Goal: Information Seeking & Learning: Learn about a topic

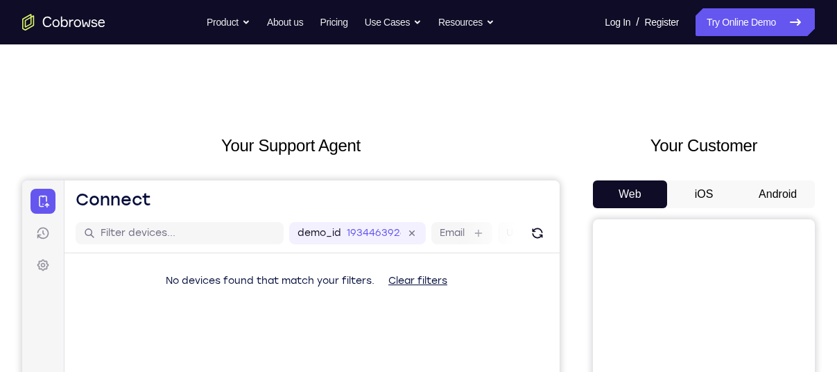
click at [784, 187] on button "Android" at bounding box center [778, 194] width 74 height 28
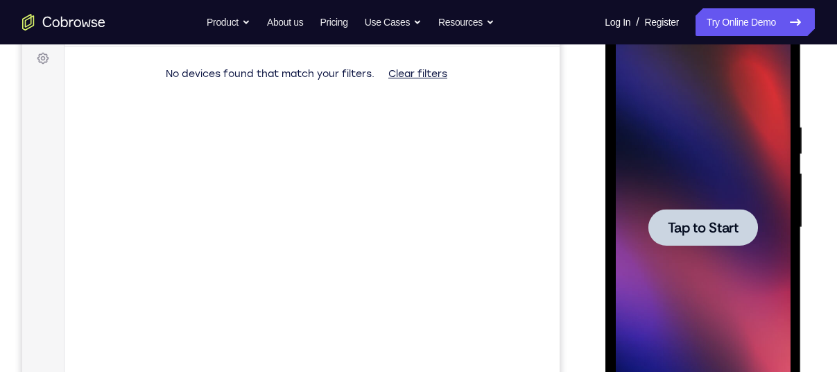
click at [715, 224] on span "Tap to Start" at bounding box center [702, 228] width 71 height 14
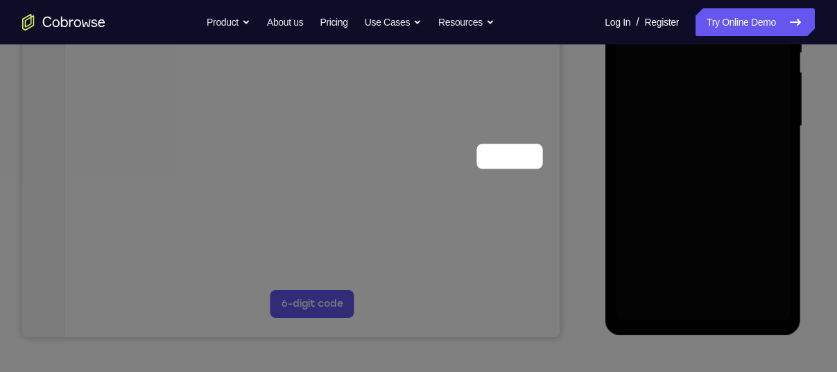
scroll to position [105, 0]
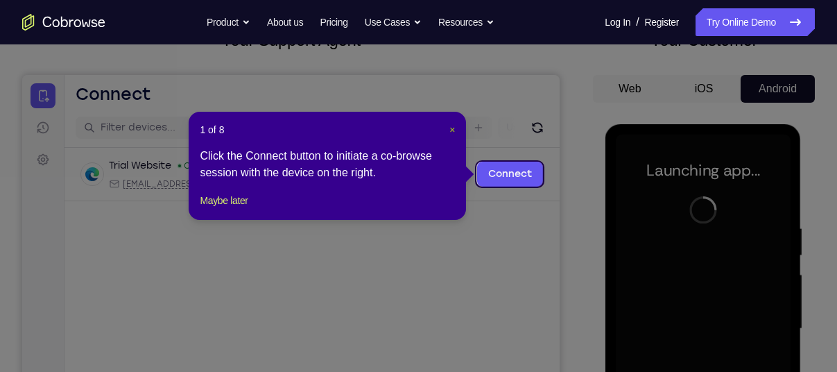
click at [452, 130] on span "×" at bounding box center [452, 129] width 6 height 11
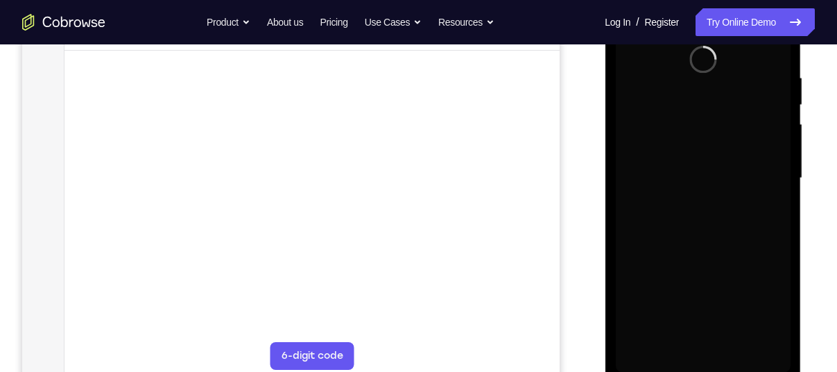
scroll to position [271, 0]
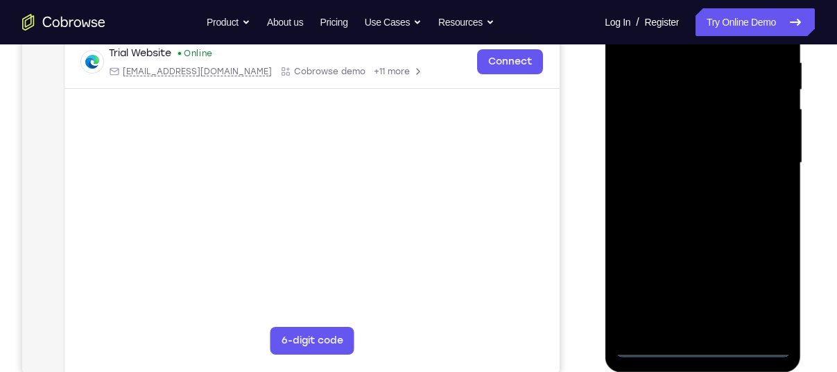
click at [701, 344] on div at bounding box center [702, 163] width 175 height 388
click at [764, 289] on div at bounding box center [702, 163] width 175 height 388
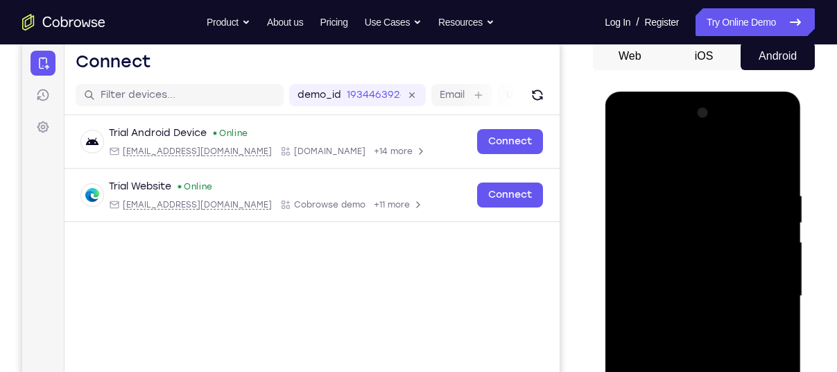
scroll to position [135, 0]
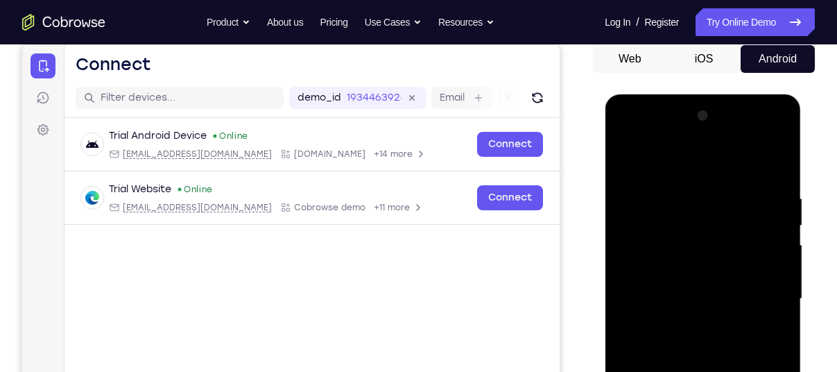
click at [651, 160] on div at bounding box center [702, 299] width 175 height 388
click at [761, 295] on div at bounding box center [702, 299] width 175 height 388
click at [687, 323] on div at bounding box center [702, 299] width 175 height 388
click at [669, 266] on div at bounding box center [702, 299] width 175 height 388
click at [673, 290] on div at bounding box center [702, 299] width 175 height 388
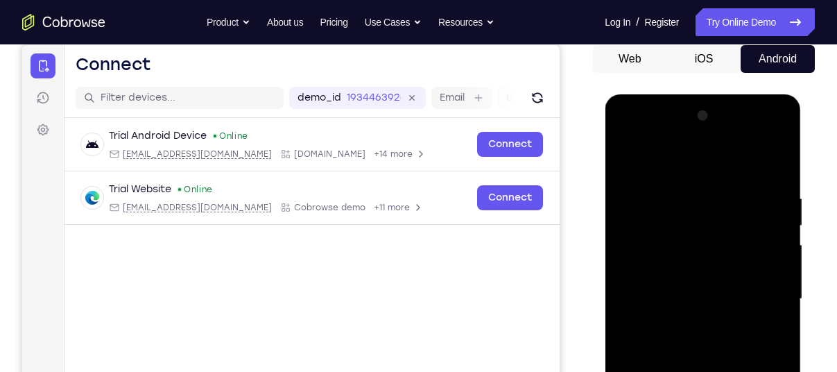
click at [685, 326] on div at bounding box center [702, 299] width 175 height 388
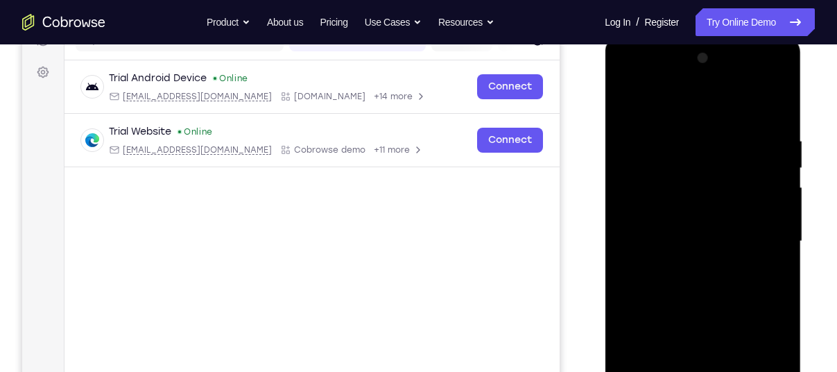
scroll to position [193, 0]
click at [700, 209] on div at bounding box center [702, 241] width 175 height 388
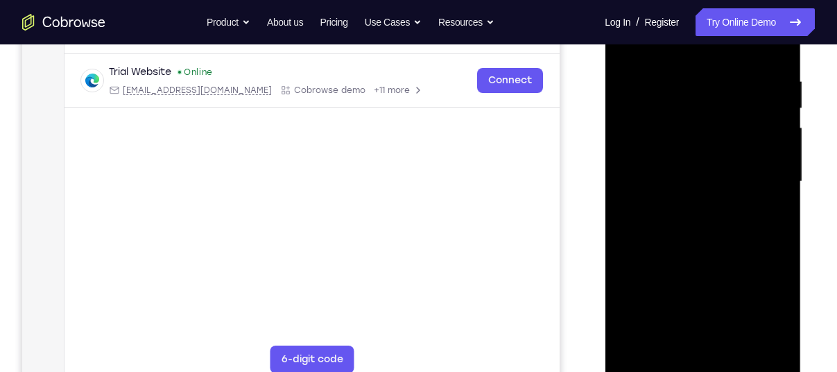
scroll to position [257, 0]
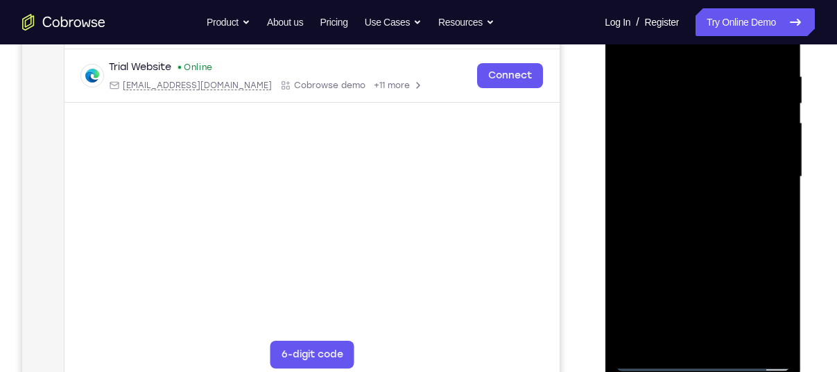
click at [777, 336] on div at bounding box center [702, 177] width 175 height 388
click at [734, 335] on div at bounding box center [702, 177] width 175 height 388
click at [710, 252] on div at bounding box center [702, 177] width 175 height 388
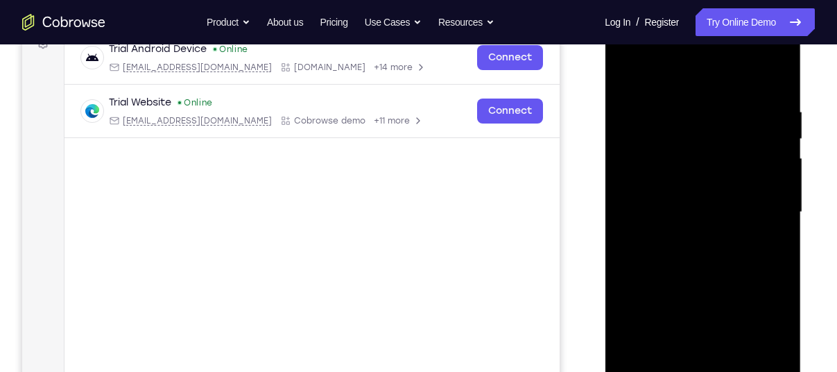
scroll to position [222, 0]
click at [690, 175] on div at bounding box center [702, 212] width 175 height 388
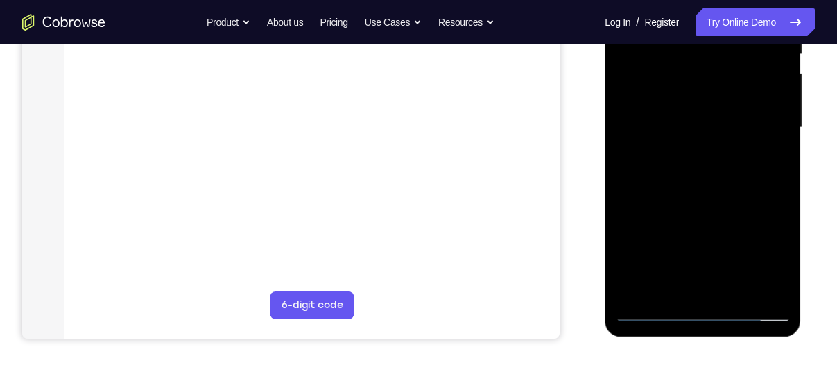
click at [680, 279] on div at bounding box center [702, 127] width 175 height 388
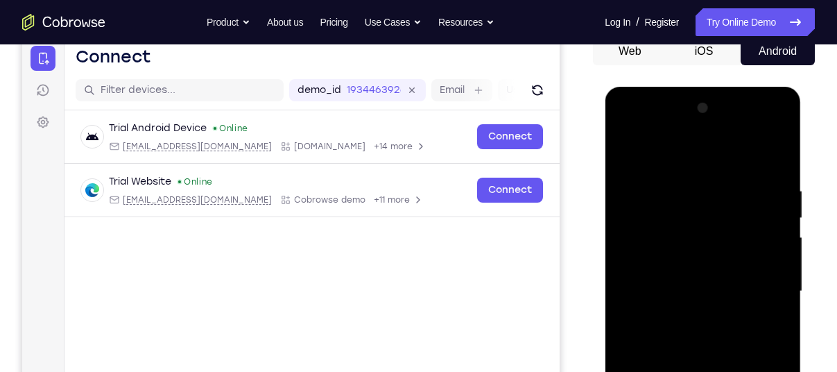
scroll to position [137, 0]
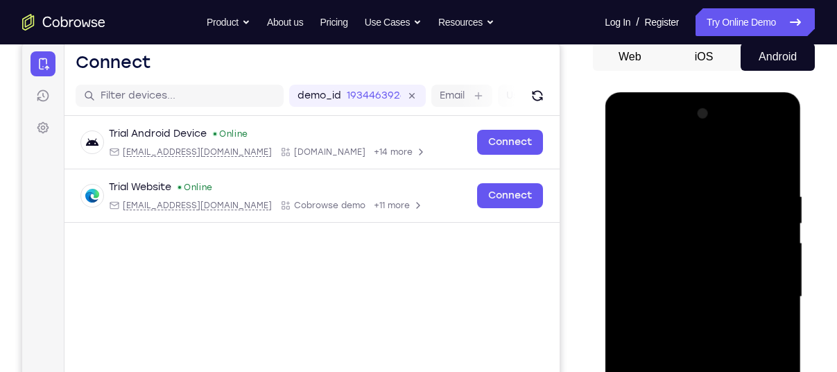
click at [627, 160] on div at bounding box center [702, 297] width 175 height 388
click at [688, 255] on div at bounding box center [702, 297] width 175 height 388
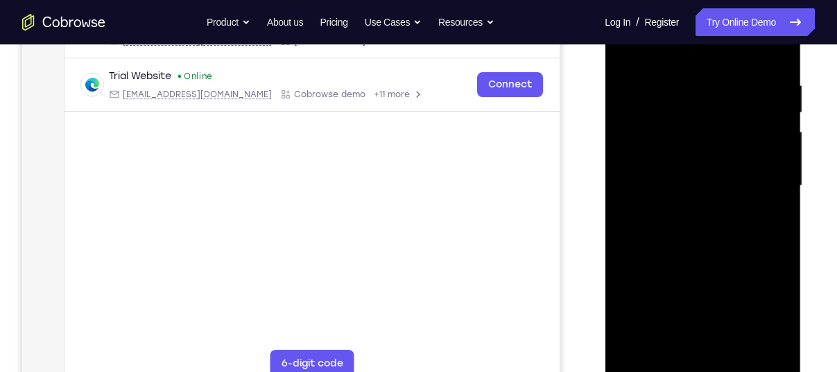
scroll to position [284, 0]
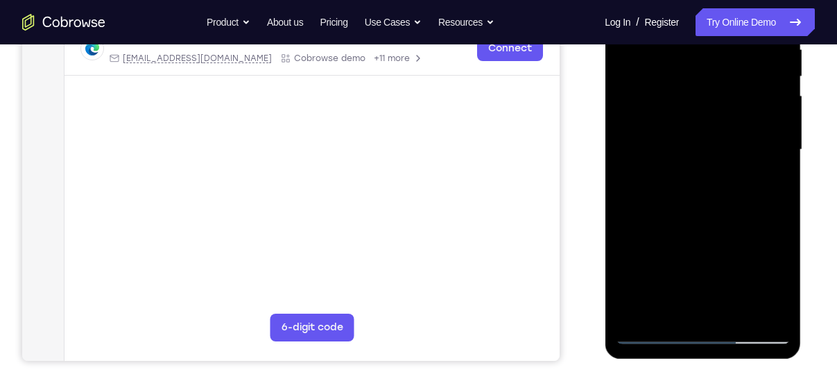
click at [655, 331] on div at bounding box center [702, 150] width 175 height 388
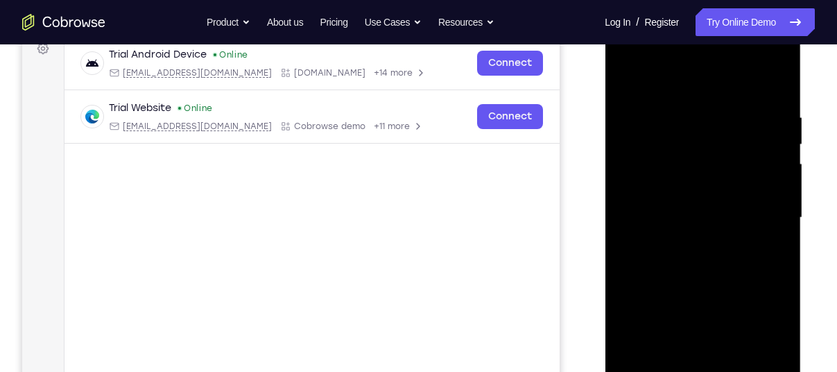
scroll to position [216, 0]
click at [624, 80] on div at bounding box center [702, 218] width 175 height 388
click at [682, 173] on div at bounding box center [702, 218] width 175 height 388
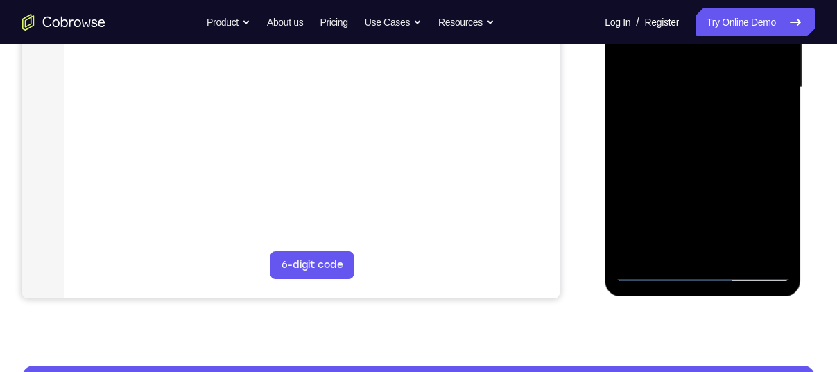
scroll to position [347, 0]
click at [710, 112] on div at bounding box center [702, 87] width 175 height 388
click at [682, 246] on div at bounding box center [702, 87] width 175 height 388
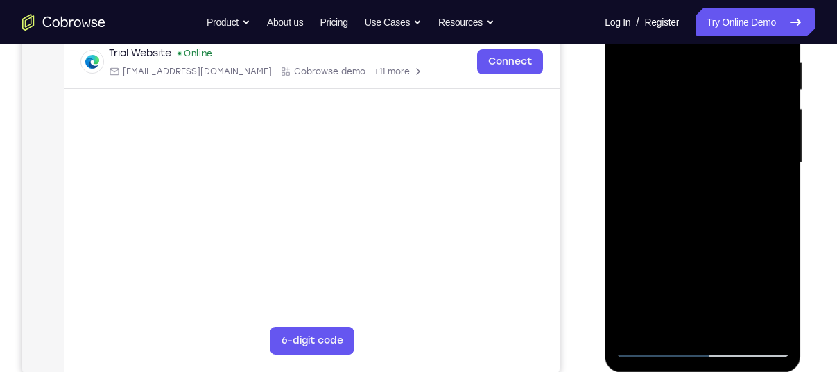
scroll to position [272, 0]
click at [666, 194] on div at bounding box center [702, 162] width 175 height 388
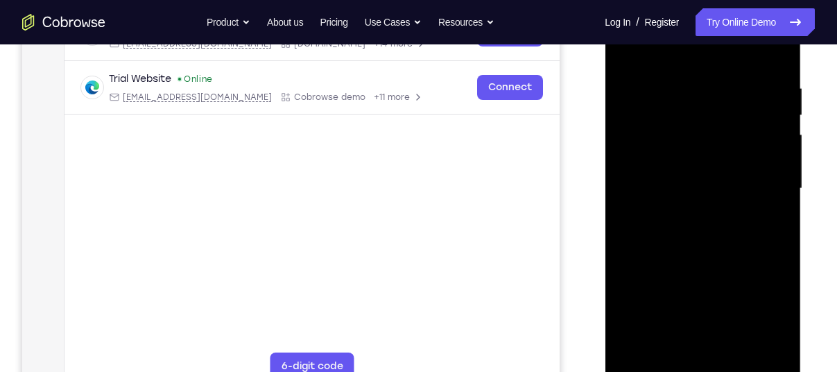
scroll to position [246, 0]
click at [669, 345] on div at bounding box center [702, 188] width 175 height 388
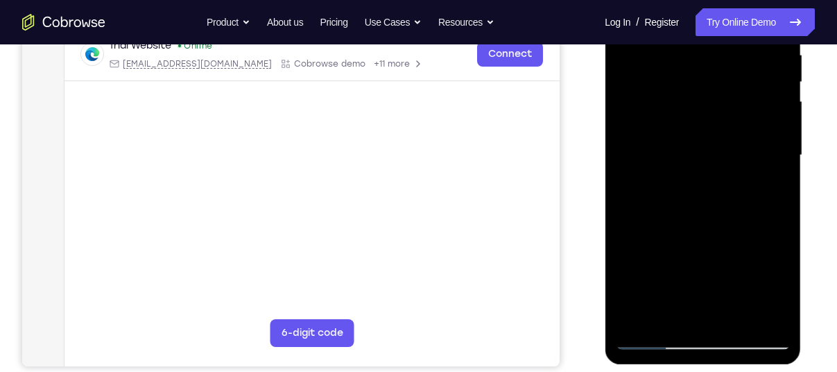
scroll to position [280, 0]
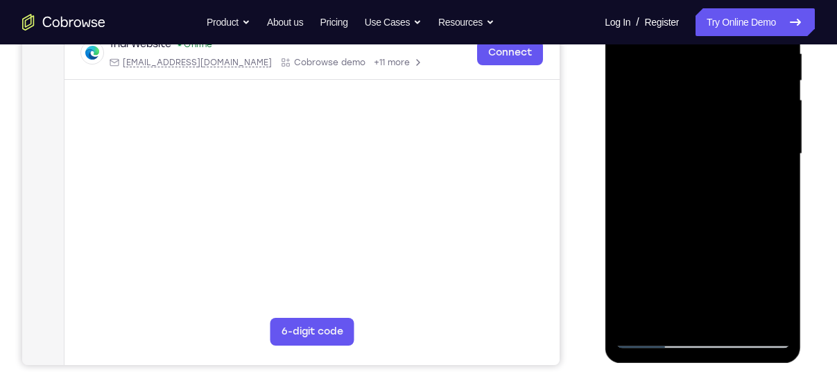
click at [722, 252] on div at bounding box center [702, 154] width 175 height 388
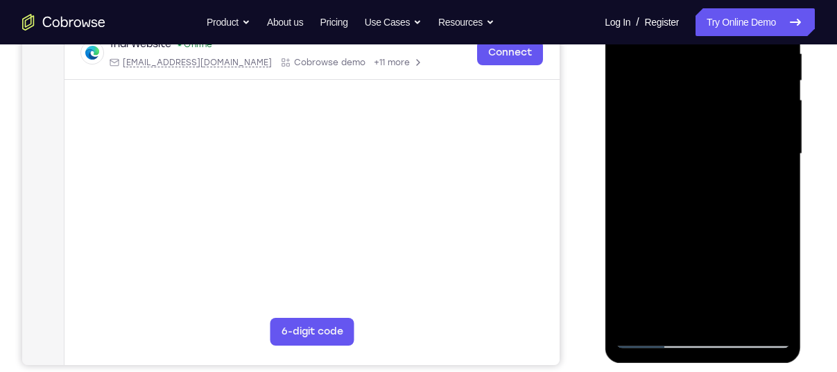
click at [722, 252] on div at bounding box center [702, 154] width 175 height 388
drag, startPoint x: 722, startPoint y: 252, endPoint x: 768, endPoint y: 176, distance: 89.0
click at [768, 176] on div at bounding box center [702, 154] width 175 height 388
click at [768, 177] on div at bounding box center [702, 154] width 175 height 388
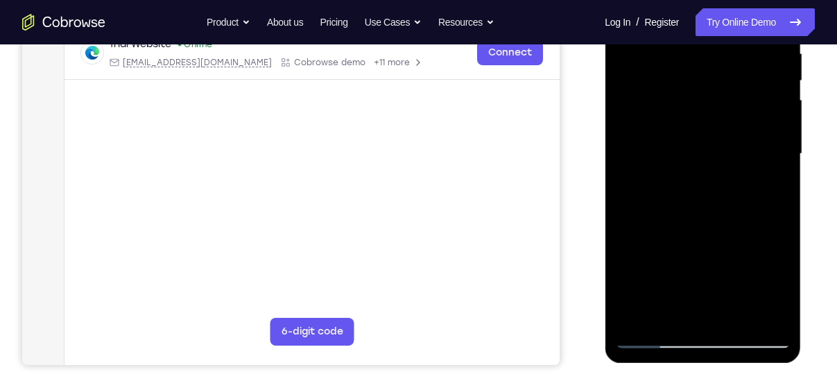
click at [660, 305] on div at bounding box center [702, 154] width 175 height 388
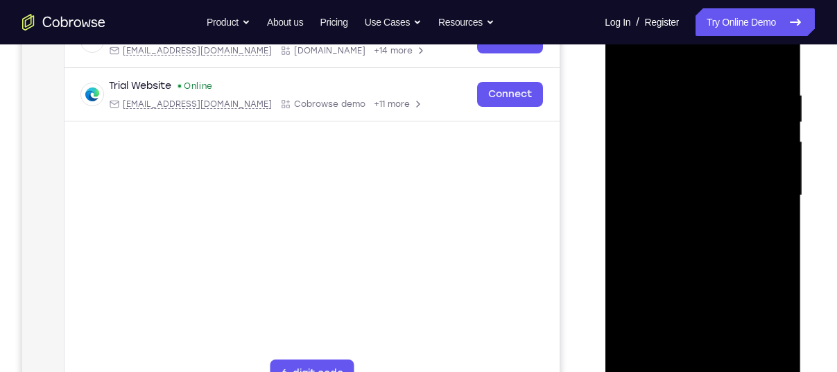
scroll to position [249, 0]
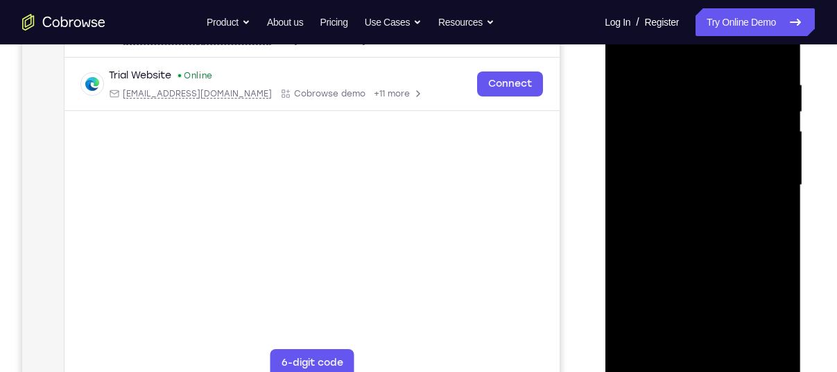
click at [673, 225] on div at bounding box center [702, 185] width 175 height 388
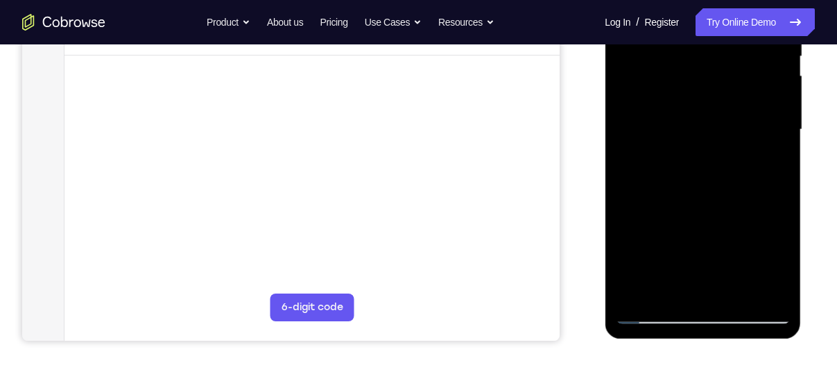
scroll to position [304, 0]
click at [771, 167] on div at bounding box center [702, 130] width 175 height 388
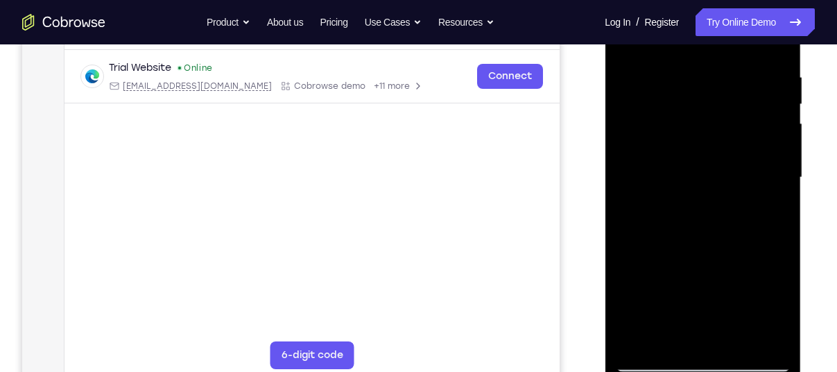
scroll to position [255, 0]
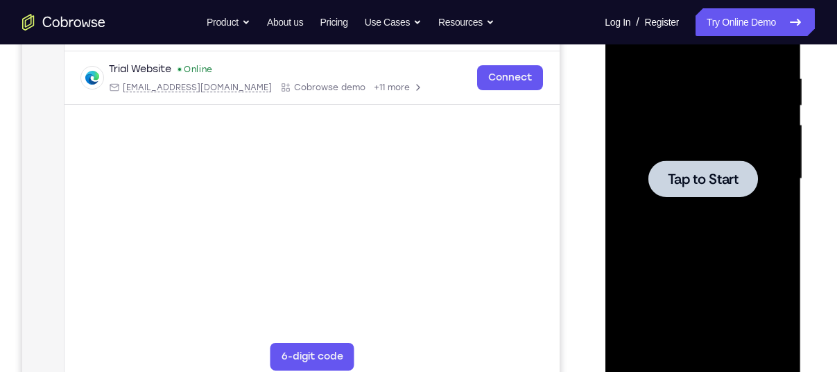
click at [668, 172] on span "Tap to Start" at bounding box center [702, 179] width 71 height 14
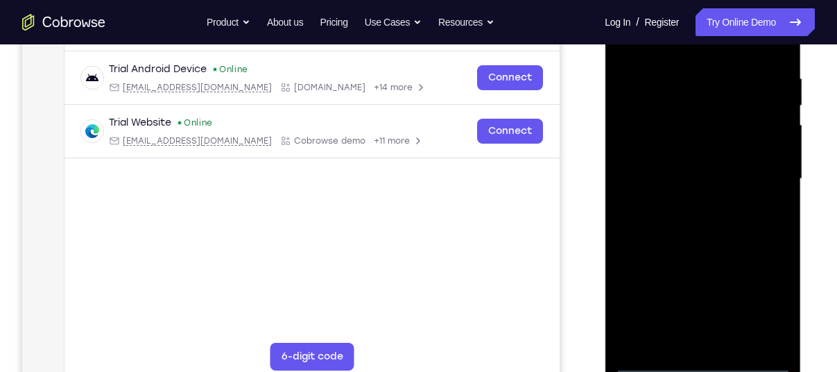
click at [703, 360] on div at bounding box center [702, 179] width 175 height 388
click at [769, 302] on div at bounding box center [702, 179] width 175 height 388
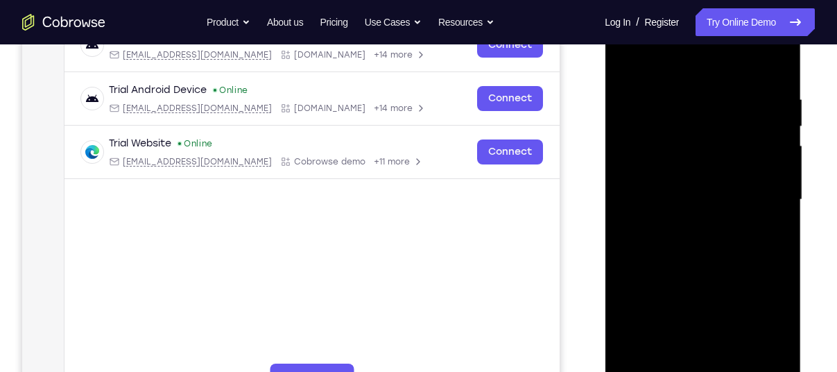
click at [644, 64] on div at bounding box center [702, 200] width 175 height 388
click at [762, 197] on div at bounding box center [702, 200] width 175 height 388
click at [682, 223] on div at bounding box center [702, 200] width 175 height 388
click at [682, 181] on div at bounding box center [702, 200] width 175 height 388
click at [687, 167] on div at bounding box center [702, 200] width 175 height 388
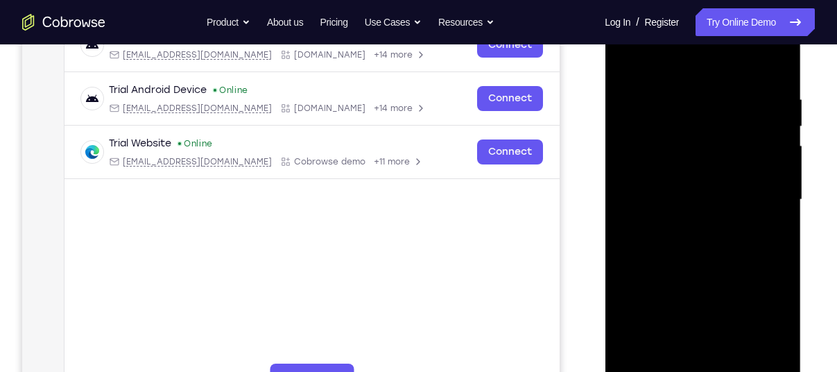
click at [682, 200] on div at bounding box center [702, 200] width 175 height 388
click at [689, 250] on div at bounding box center [702, 200] width 175 height 388
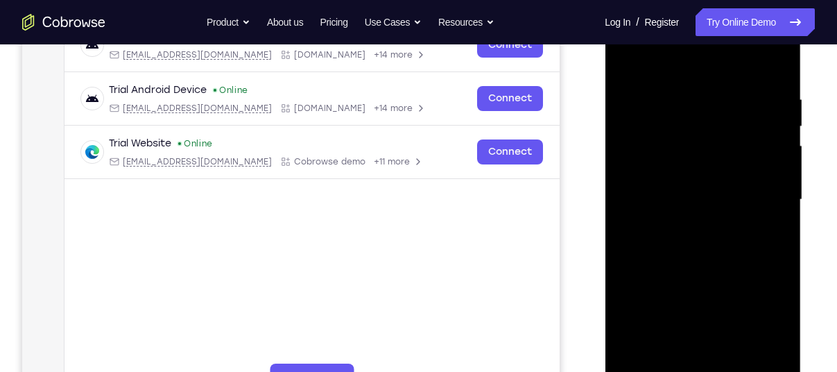
drag, startPoint x: 709, startPoint y: 70, endPoint x: 708, endPoint y: 81, distance: 11.1
click at [708, 81] on div at bounding box center [702, 200] width 175 height 388
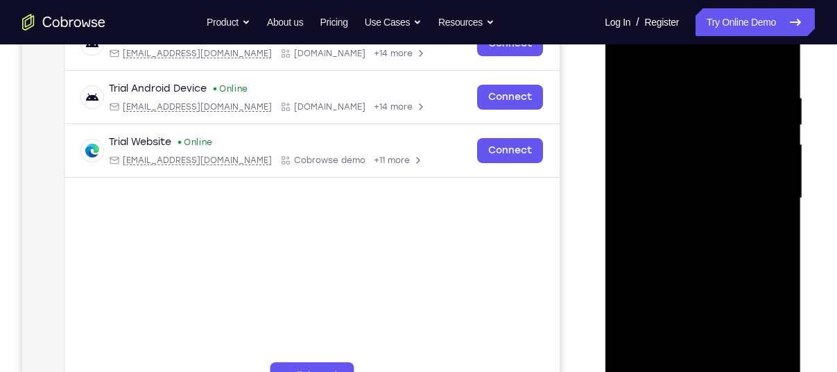
click at [683, 100] on div at bounding box center [702, 198] width 175 height 388
click at [779, 74] on div at bounding box center [702, 198] width 175 height 388
click at [691, 80] on div at bounding box center [702, 198] width 175 height 388
click at [777, 68] on div at bounding box center [702, 198] width 175 height 388
click at [728, 94] on div at bounding box center [702, 198] width 175 height 388
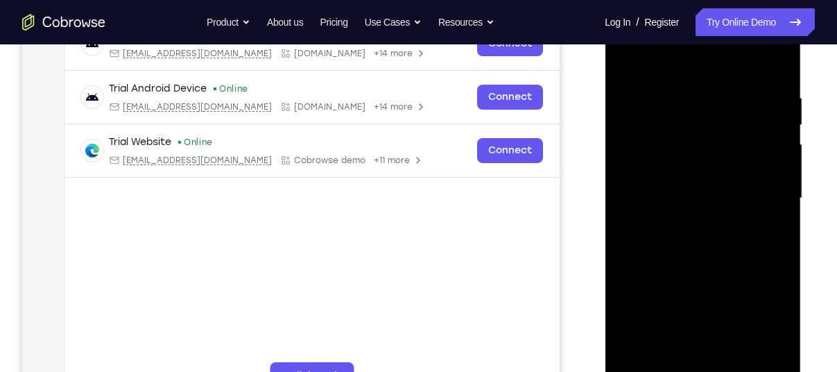
click at [757, 144] on div at bounding box center [702, 198] width 175 height 388
click at [775, 132] on div at bounding box center [702, 198] width 175 height 388
click at [784, 67] on div at bounding box center [702, 198] width 175 height 388
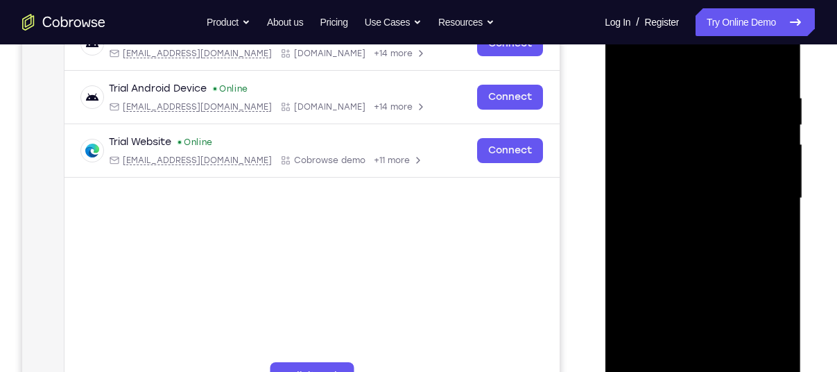
click at [735, 356] on div at bounding box center [702, 198] width 175 height 388
click at [715, 272] on div at bounding box center [702, 198] width 175 height 388
drag, startPoint x: 725, startPoint y: 157, endPoint x: 723, endPoint y: 337, distance: 180.3
click at [723, 337] on div at bounding box center [702, 198] width 175 height 388
click at [733, 150] on div at bounding box center [702, 198] width 175 height 388
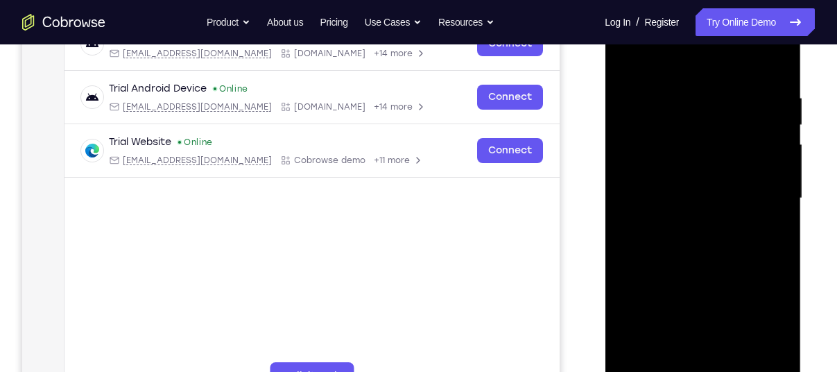
click at [630, 61] on div at bounding box center [702, 198] width 175 height 388
click at [639, 107] on div at bounding box center [702, 198] width 175 height 388
click at [695, 118] on div at bounding box center [702, 198] width 175 height 388
click at [666, 355] on div at bounding box center [702, 198] width 175 height 388
drag, startPoint x: 694, startPoint y: 322, endPoint x: 714, endPoint y: 222, distance: 102.6
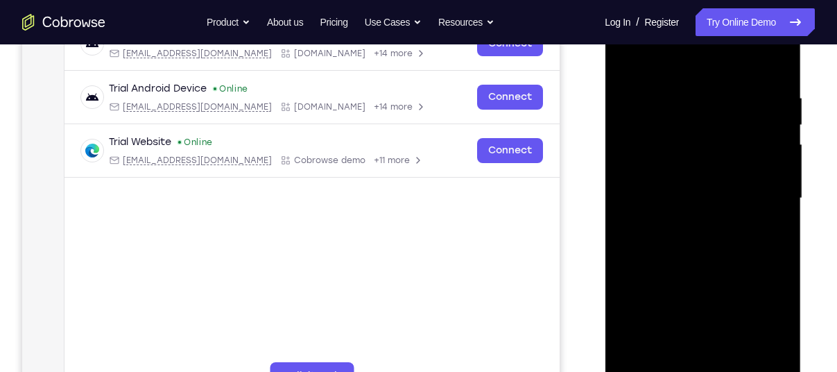
click at [714, 222] on div at bounding box center [702, 198] width 175 height 388
drag, startPoint x: 714, startPoint y: 345, endPoint x: 778, endPoint y: 123, distance: 230.9
click at [778, 123] on div at bounding box center [702, 198] width 175 height 388
drag, startPoint x: 721, startPoint y: 330, endPoint x: 743, endPoint y: 232, distance: 101.1
click at [743, 232] on div at bounding box center [702, 198] width 175 height 388
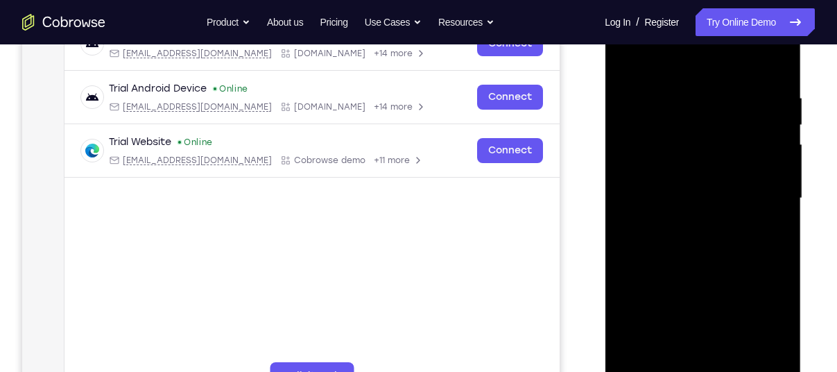
drag, startPoint x: 712, startPoint y: 329, endPoint x: 727, endPoint y: 243, distance: 87.2
click at [727, 243] on div at bounding box center [702, 198] width 175 height 388
drag, startPoint x: 708, startPoint y: 331, endPoint x: 734, endPoint y: 198, distance: 135.1
click at [734, 198] on div at bounding box center [702, 198] width 175 height 388
drag, startPoint x: 705, startPoint y: 327, endPoint x: 730, endPoint y: 205, distance: 124.6
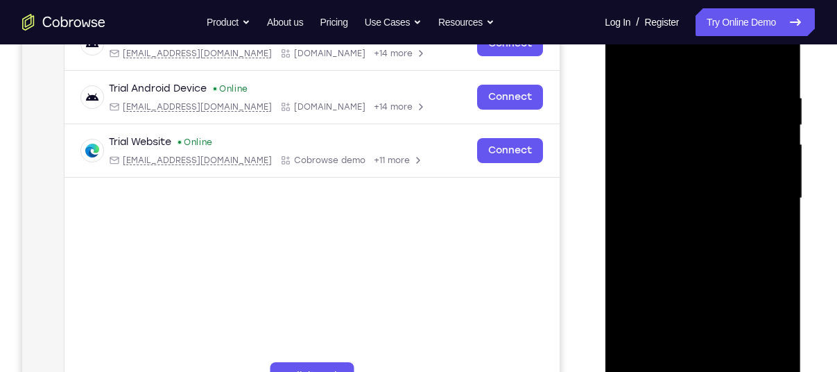
click at [730, 205] on div at bounding box center [702, 198] width 175 height 388
drag, startPoint x: 700, startPoint y: 330, endPoint x: 720, endPoint y: 228, distance: 103.9
click at [720, 228] on div at bounding box center [702, 198] width 175 height 388
drag, startPoint x: 700, startPoint y: 327, endPoint x: 730, endPoint y: 223, distance: 108.4
click at [730, 223] on div at bounding box center [702, 198] width 175 height 388
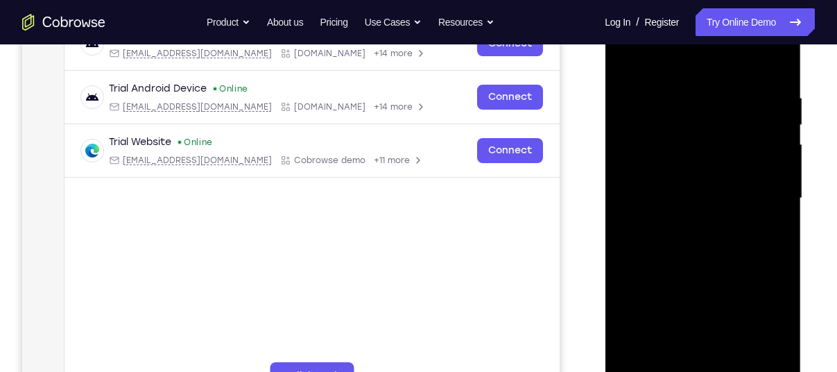
drag, startPoint x: 712, startPoint y: 327, endPoint x: 747, endPoint y: 204, distance: 128.4
click at [747, 204] on div at bounding box center [702, 198] width 175 height 388
drag, startPoint x: 711, startPoint y: 323, endPoint x: 740, endPoint y: 215, distance: 112.0
click at [740, 215] on div at bounding box center [702, 198] width 175 height 388
drag, startPoint x: 700, startPoint y: 339, endPoint x: 732, endPoint y: 231, distance: 113.0
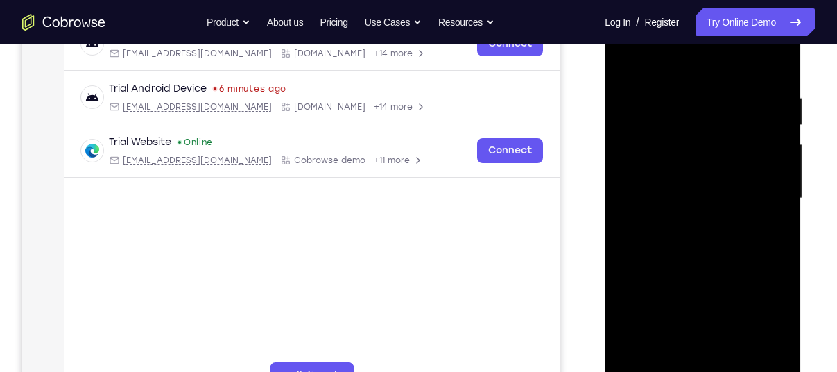
click at [732, 231] on div at bounding box center [702, 198] width 175 height 388
click at [775, 327] on div at bounding box center [702, 198] width 175 height 388
click at [774, 67] on div at bounding box center [702, 198] width 175 height 388
click at [675, 159] on div at bounding box center [702, 198] width 175 height 388
click at [625, 63] on div at bounding box center [702, 198] width 175 height 388
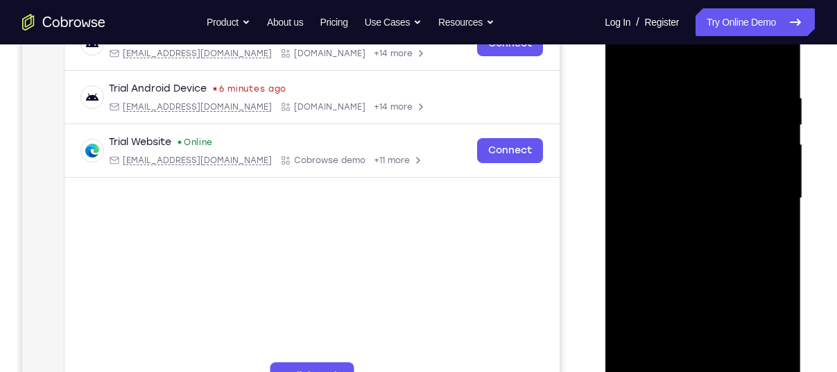
click at [629, 51] on div at bounding box center [702, 198] width 175 height 388
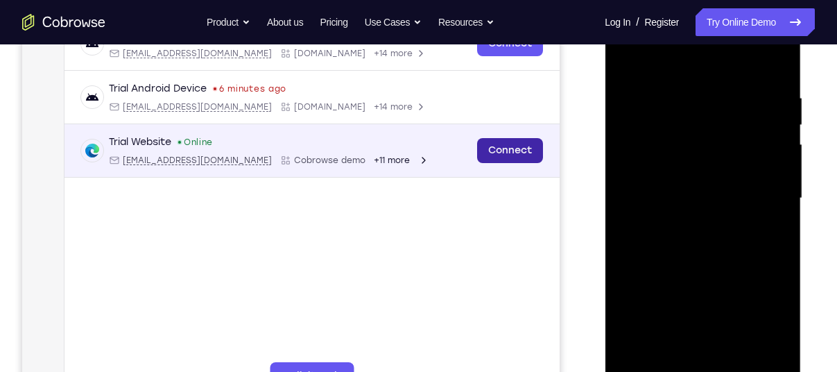
scroll to position [216, 0]
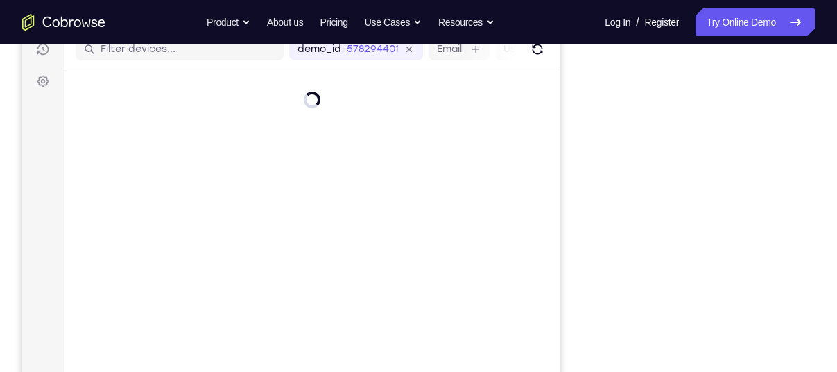
scroll to position [124, 0]
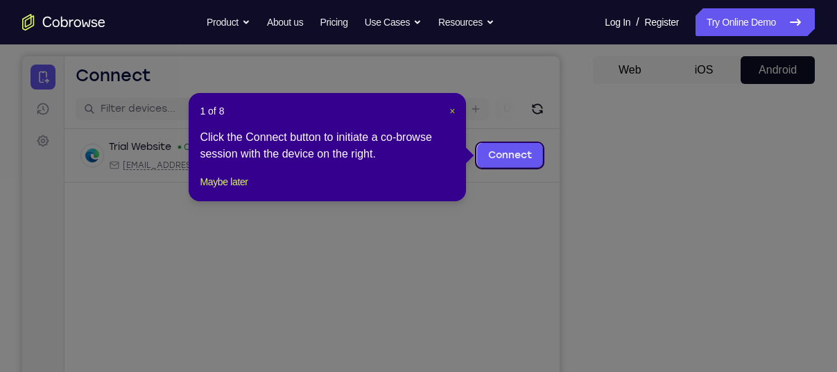
click at [451, 110] on span "×" at bounding box center [452, 110] width 6 height 11
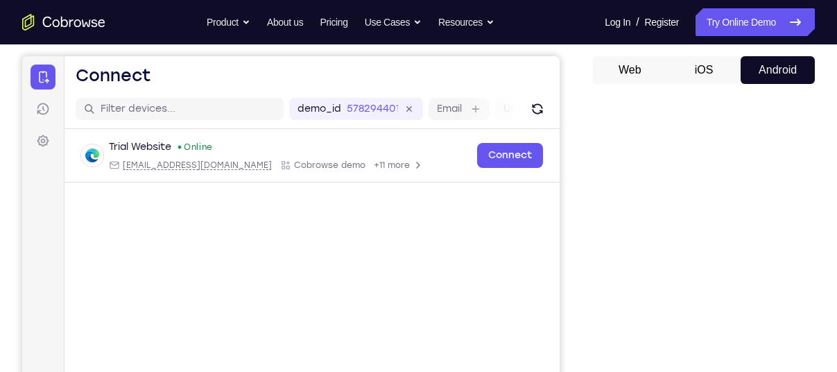
scroll to position [267, 0]
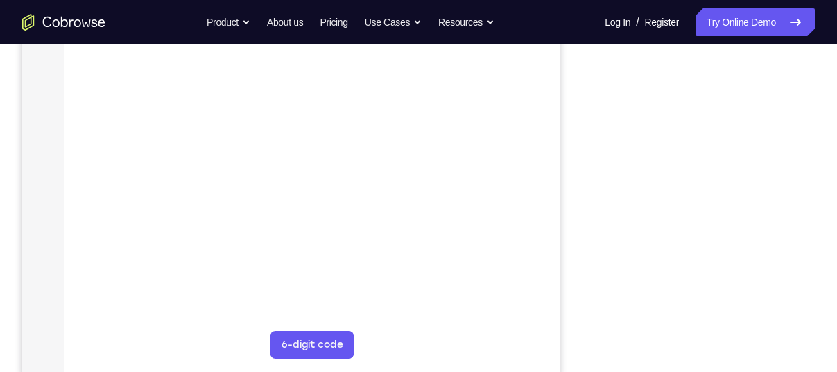
click at [588, 182] on div "Your Support Agent Your Customer Web iOS Android" at bounding box center [418, 122] width 793 height 513
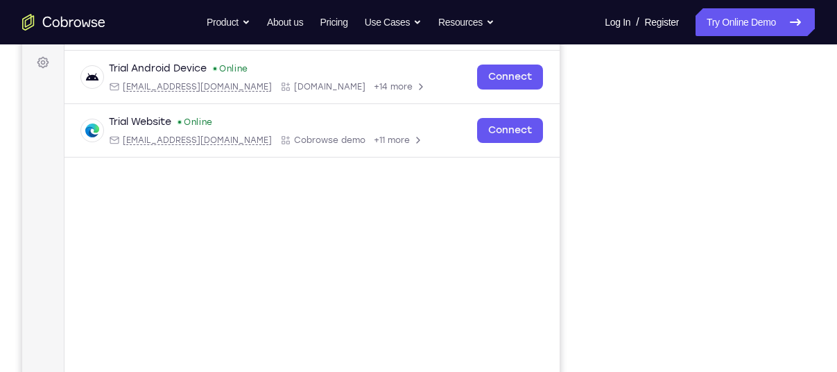
scroll to position [307, 0]
